Goal: Unclear

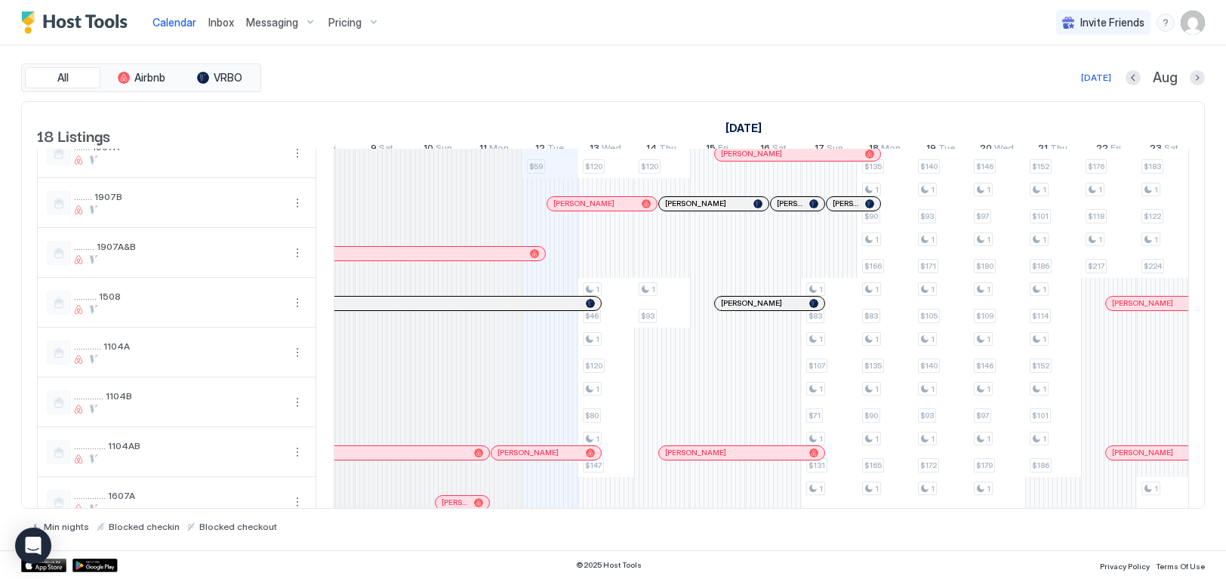
scroll to position [325, 0]
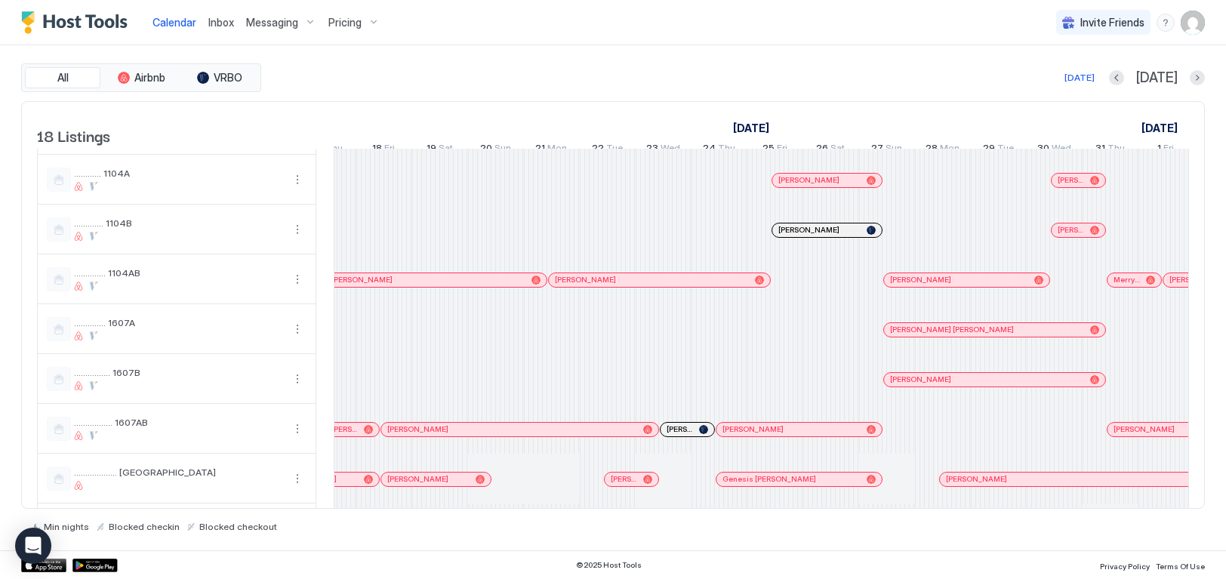
scroll to position [510, 0]
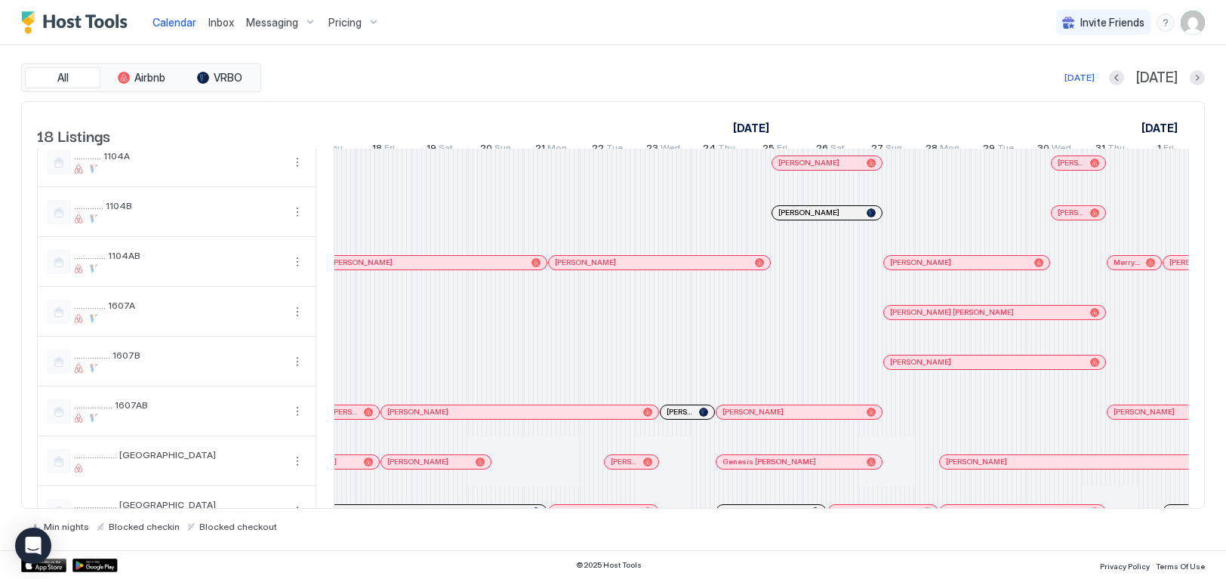
click at [798, 417] on div "[PERSON_NAME]" at bounding box center [798, 412] width 165 height 14
click at [795, 417] on div "[PERSON_NAME]" at bounding box center [791, 412] width 138 height 10
